Goal: Information Seeking & Learning: Learn about a topic

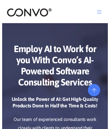
scroll to position [2975, 0]
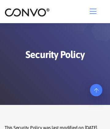
click at [96, 76] on icon at bounding box center [96, 73] width 4 height 5
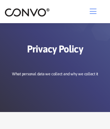
scroll to position [3918, 0]
